Goal: Navigation & Orientation: Find specific page/section

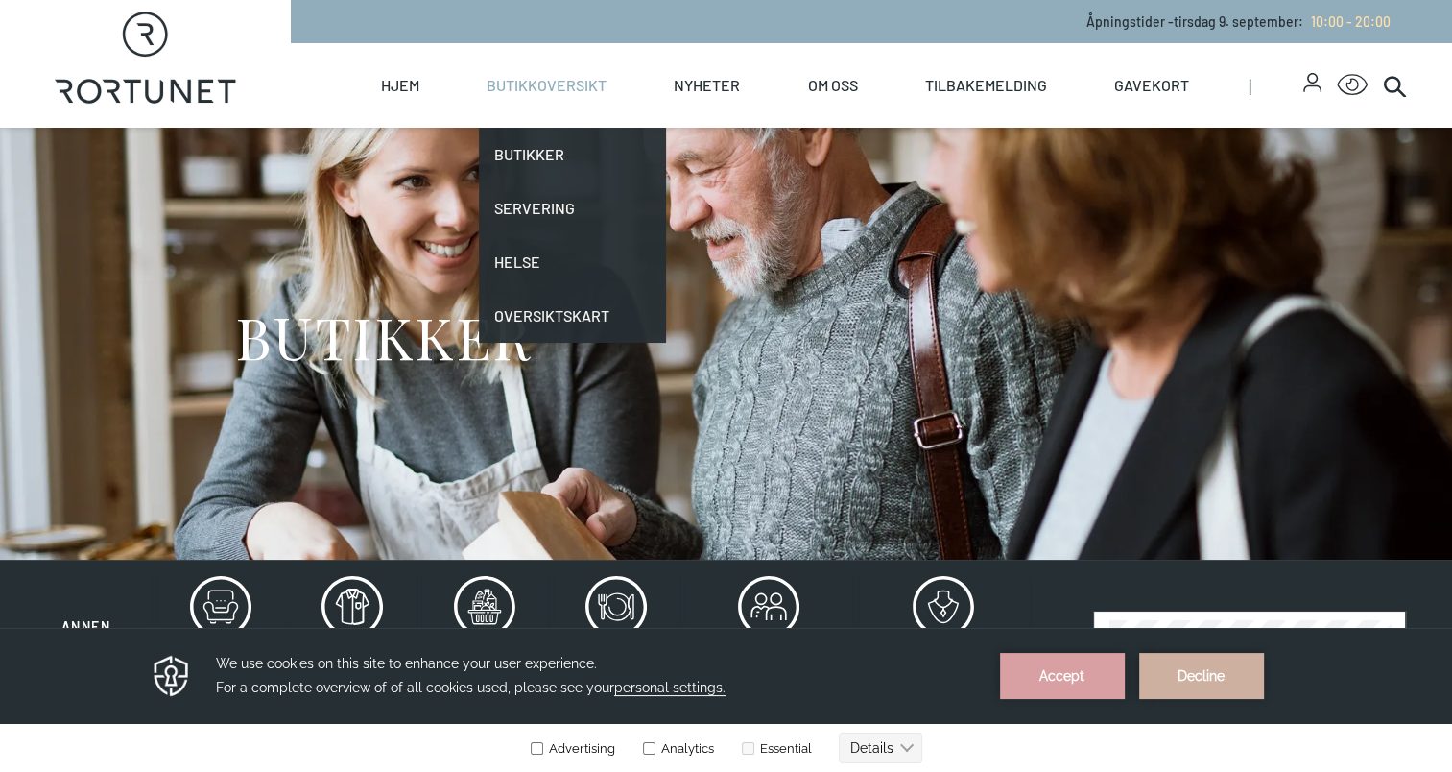
click at [539, 83] on link "Butikkoversikt" at bounding box center [547, 85] width 120 height 84
click at [511, 151] on link "Butikker" at bounding box center [572, 155] width 187 height 54
click at [520, 158] on link "Butikker" at bounding box center [572, 155] width 187 height 54
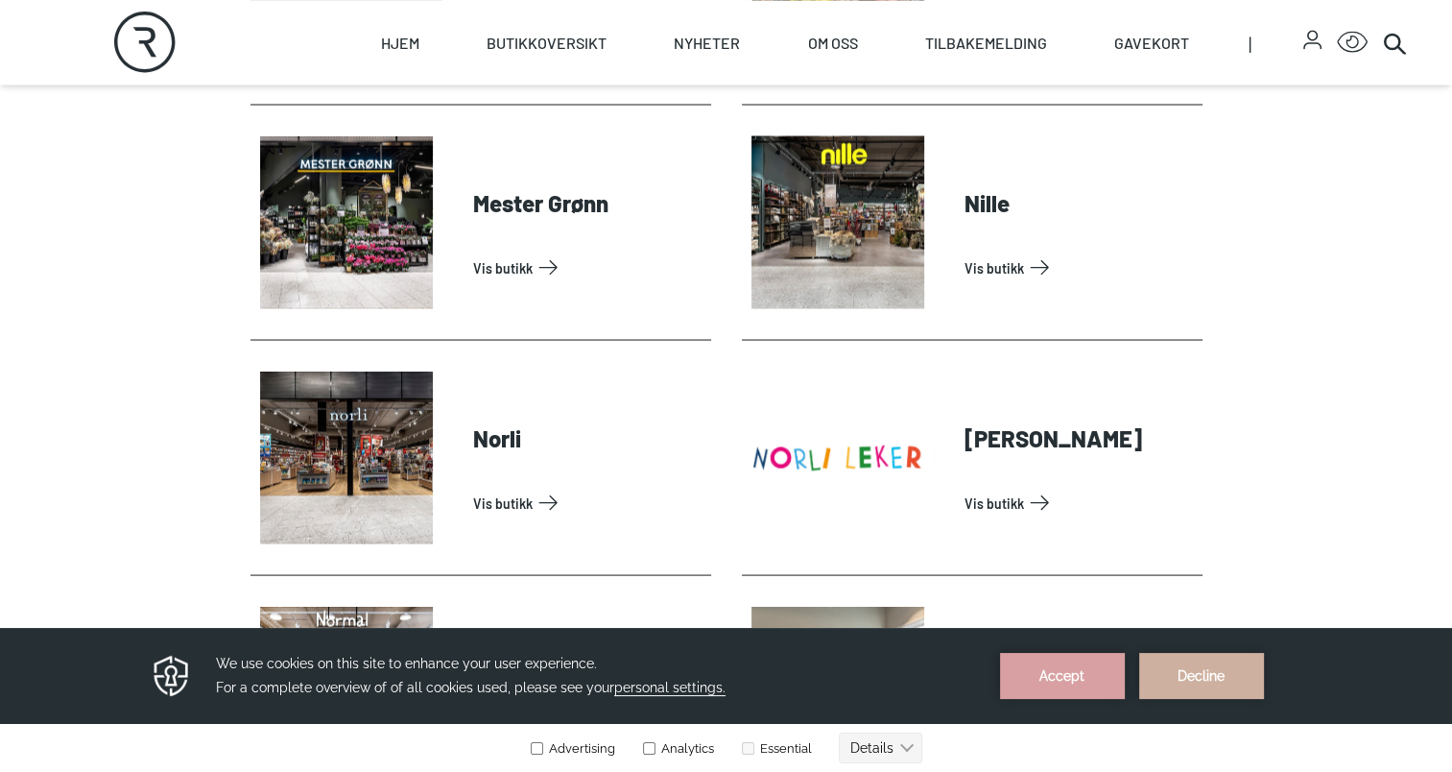
scroll to position [3647, 0]
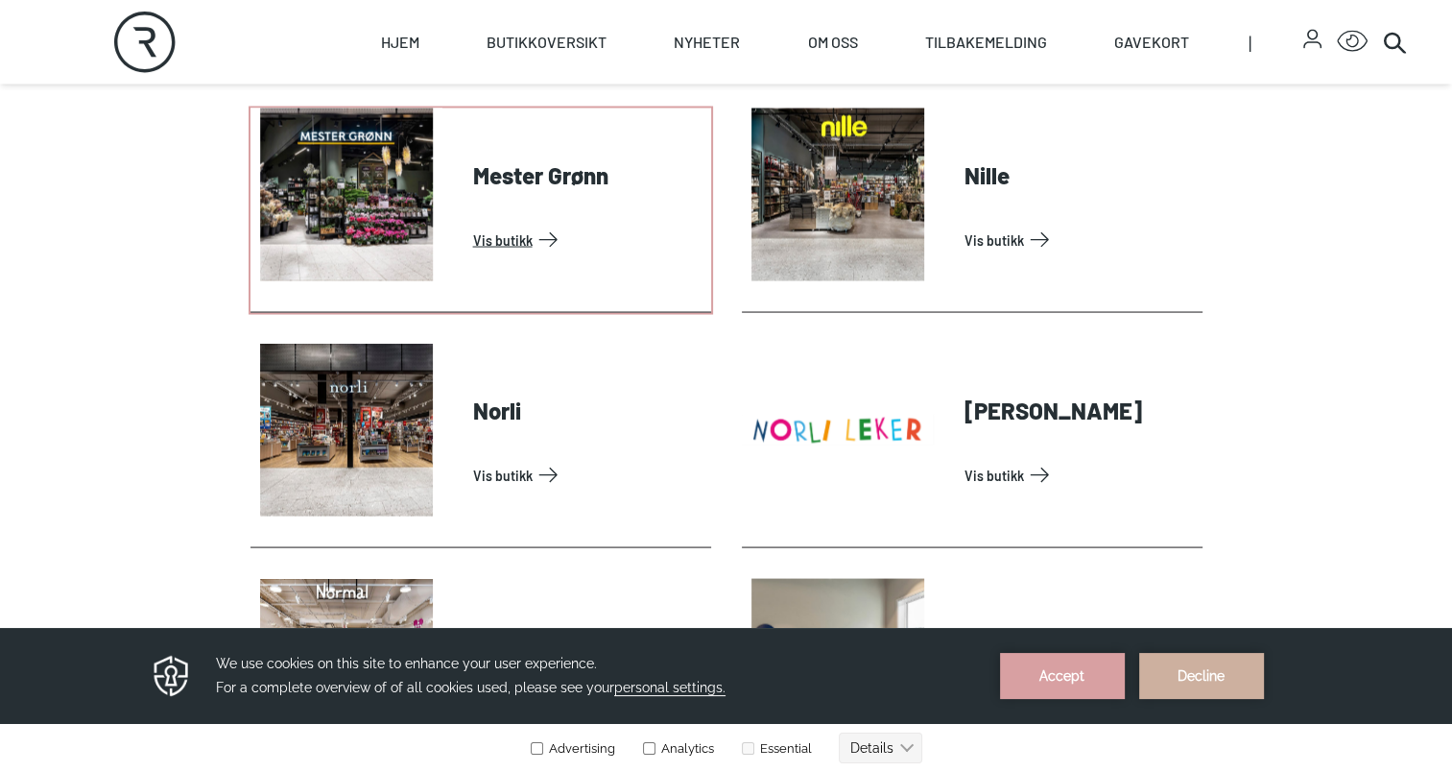
click at [487, 237] on link "Vis butikk" at bounding box center [588, 240] width 230 height 31
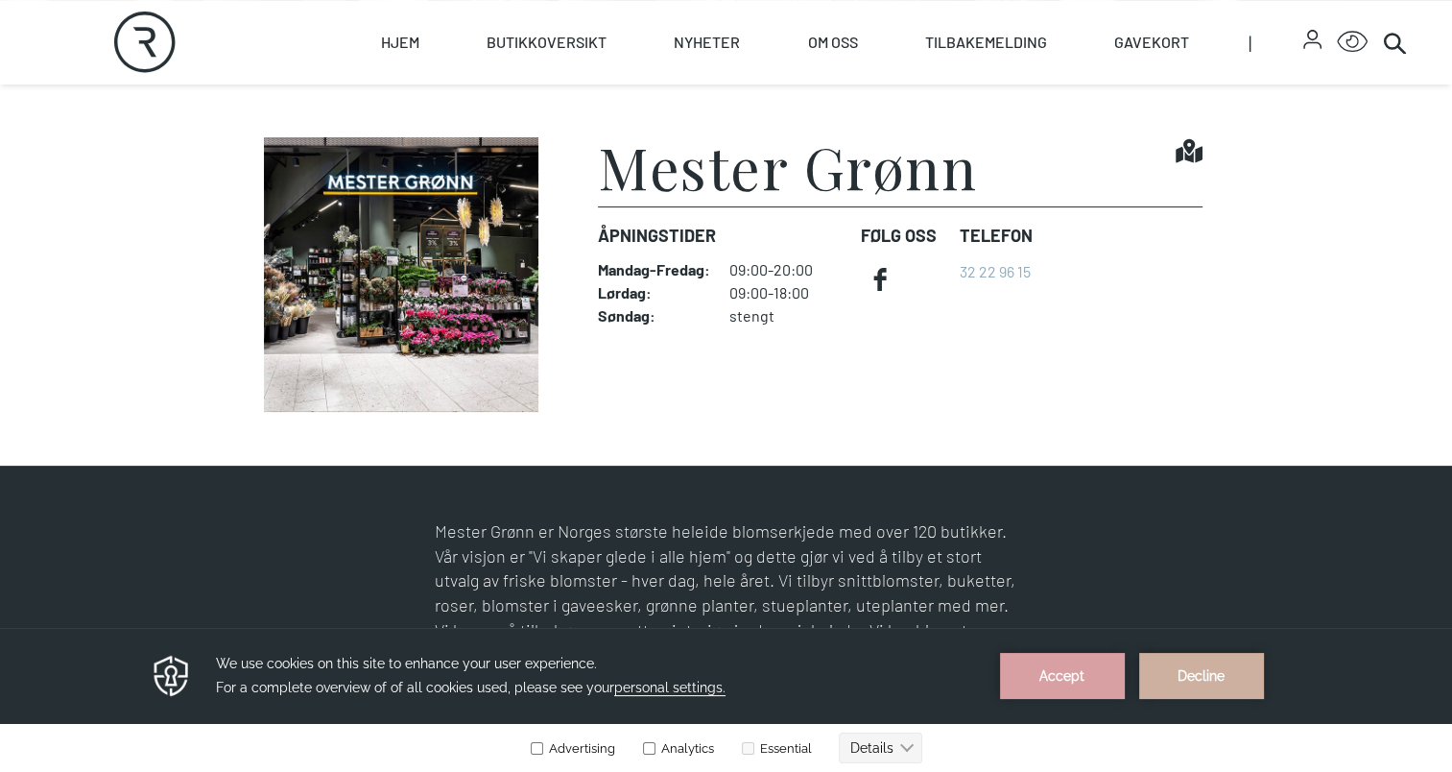
scroll to position [480, 0]
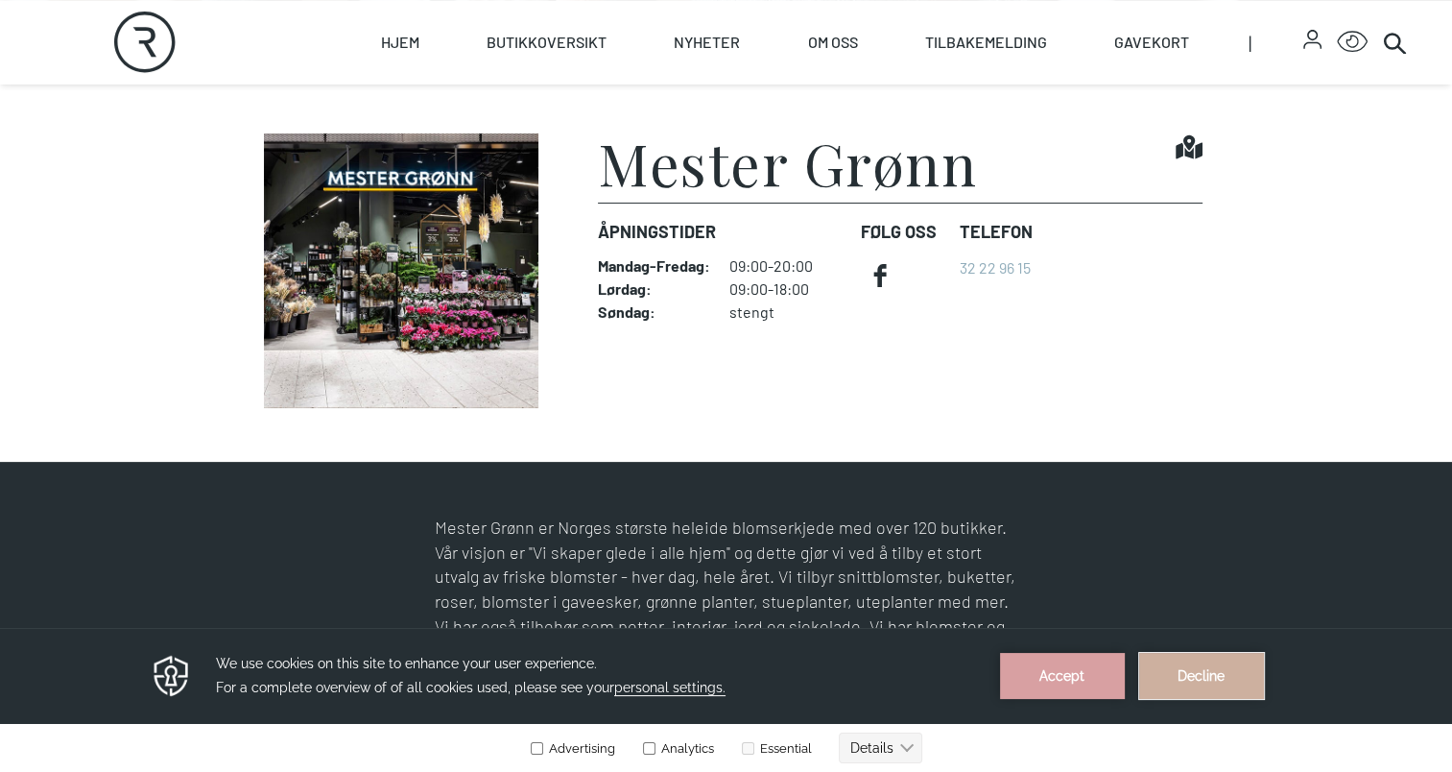
click at [1205, 687] on button "Decline" at bounding box center [1201, 676] width 125 height 46
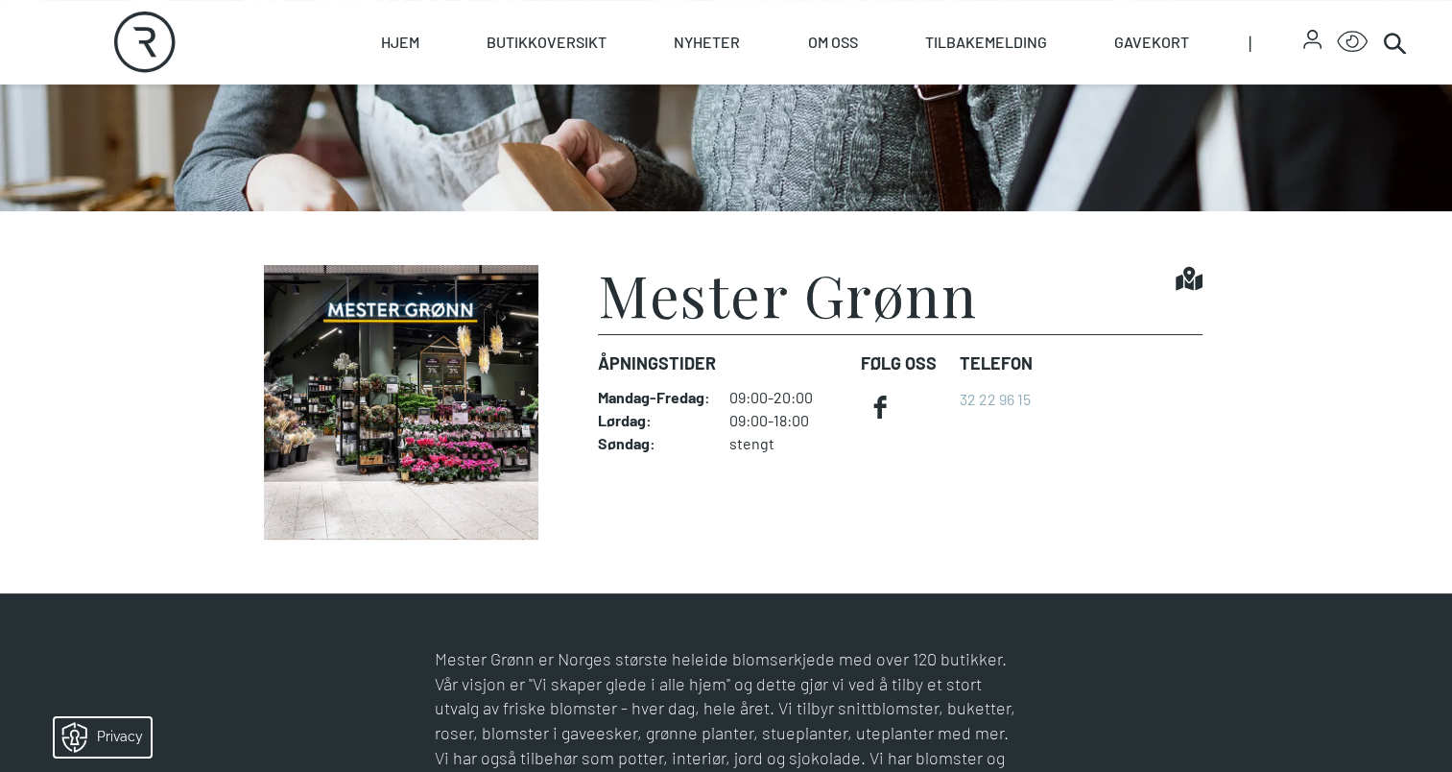
scroll to position [288, 0]
